Goal: Navigation & Orientation: Find specific page/section

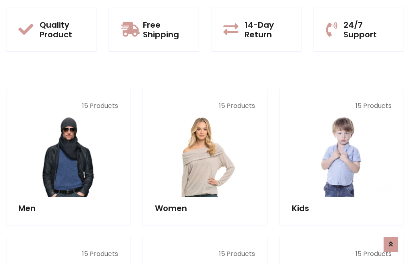
scroll to position [653, 0]
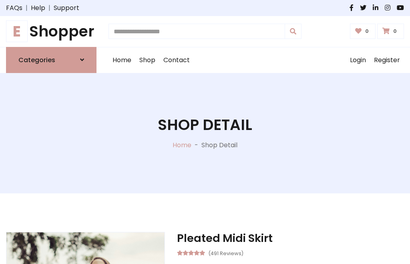
click at [51, 31] on h1 "E Shopper" at bounding box center [51, 31] width 91 height 18
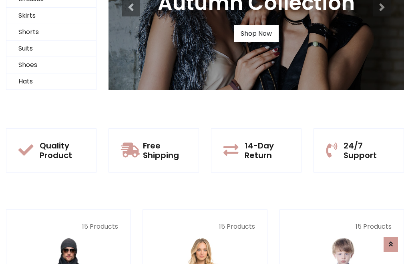
scroll to position [77, 0]
